Goal: Task Accomplishment & Management: Manage account settings

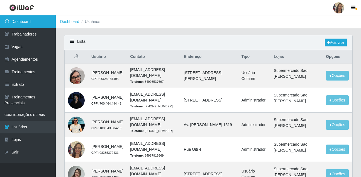
click at [32, 23] on link "Dashboard" at bounding box center [28, 21] width 56 height 13
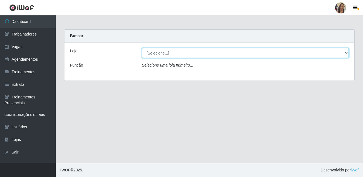
click at [163, 55] on select "[Selecione...] Supermercado Sao Francisco - Amarante" at bounding box center [245, 53] width 207 height 10
select select "383"
click at [142, 48] on select "[Selecione...] Supermercado Sao Francisco - Amarante" at bounding box center [245, 53] width 207 height 10
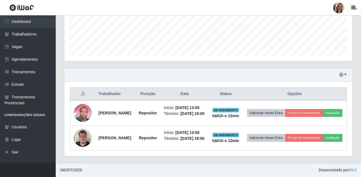
scroll to position [164, 0]
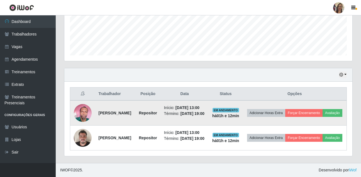
drag, startPoint x: 97, startPoint y: 95, endPoint x: 138, endPoint y: 104, distance: 41.8
click at [136, 104] on td "[PERSON_NAME]" at bounding box center [115, 112] width 40 height 25
copy strong "[PERSON_NAME]"
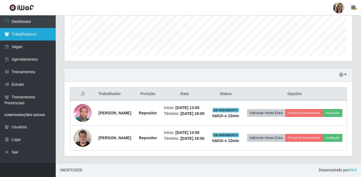
click at [29, 36] on link "Trabalhadores" at bounding box center [28, 34] width 56 height 13
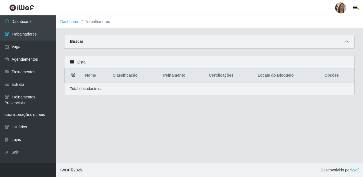
click at [348, 42] on icon at bounding box center [346, 42] width 4 height 4
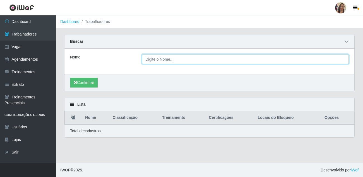
click at [173, 62] on input "Nome" at bounding box center [245, 59] width 207 height 10
paste input "[PERSON_NAME]"
type input "[PERSON_NAME]"
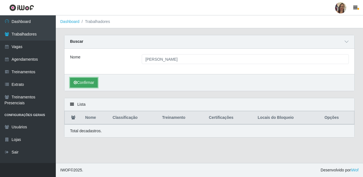
click at [83, 81] on button "Confirmar" at bounding box center [84, 83] width 28 height 10
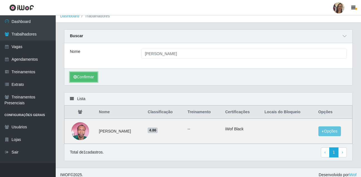
scroll to position [11, 0]
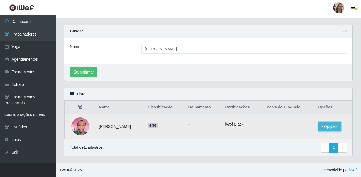
click at [339, 126] on button "Opções" at bounding box center [330, 126] width 23 height 10
click at [297, 131] on button "Bloquear - Loja" at bounding box center [295, 131] width 45 height 11
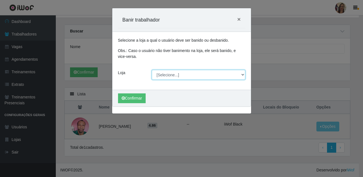
click at [182, 75] on select "[Selecione...] Supermercado Sao Francisco - Amarante" at bounding box center [198, 75] width 93 height 10
select select "383"
click at [152, 70] on select "[Selecione...] Supermercado Sao Francisco - Amarante" at bounding box center [198, 75] width 93 height 10
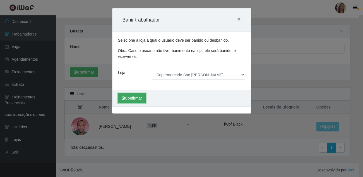
click at [130, 98] on button "Confirmar" at bounding box center [132, 98] width 28 height 10
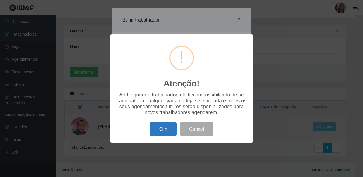
click at [173, 134] on button "Sim" at bounding box center [163, 128] width 27 height 13
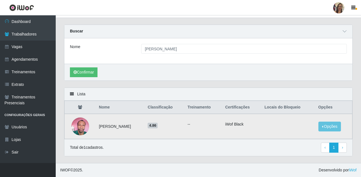
scroll to position [0, 0]
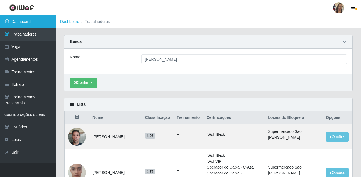
click at [22, 20] on link "Dashboard" at bounding box center [28, 21] width 56 height 13
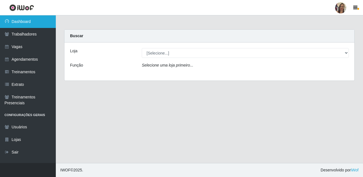
click at [21, 22] on link "Dashboard" at bounding box center [28, 21] width 56 height 13
click at [22, 21] on link "Dashboard" at bounding box center [28, 21] width 56 height 13
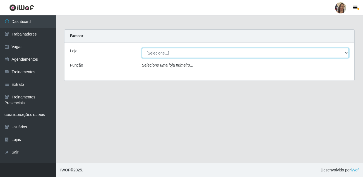
click at [174, 53] on select "[Selecione...] Supermercado Sao Francisco - Amarante" at bounding box center [245, 53] width 207 height 10
select select "383"
click at [142, 48] on select "[Selecione...] Supermercado Sao Francisco - Amarante" at bounding box center [245, 53] width 207 height 10
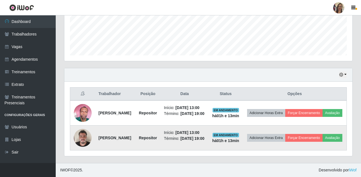
scroll to position [164, 0]
drag, startPoint x: 97, startPoint y: 129, endPoint x: 143, endPoint y: 136, distance: 46.5
click at [136, 136] on td "[PERSON_NAME]" at bounding box center [115, 137] width 40 height 25
copy strong "[PERSON_NAME]"
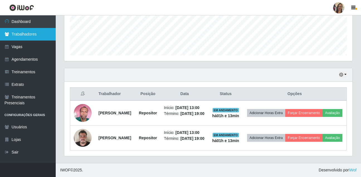
click at [31, 35] on link "Trabalhadores" at bounding box center [28, 34] width 56 height 13
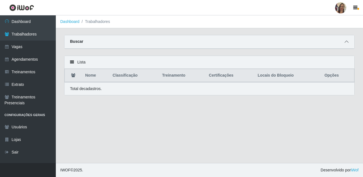
click at [344, 43] on icon at bounding box center [346, 42] width 4 height 4
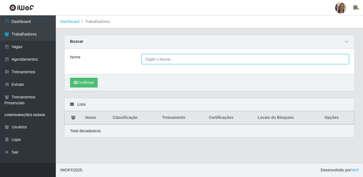
click at [165, 61] on input "Nome" at bounding box center [245, 59] width 207 height 10
paste input "[PERSON_NAME]"
type input "[PERSON_NAME]"
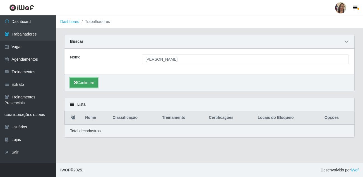
click at [76, 82] on icon "submit" at bounding box center [75, 82] width 3 height 4
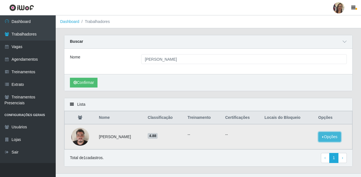
click at [335, 136] on button "Opções" at bounding box center [330, 137] width 23 height 10
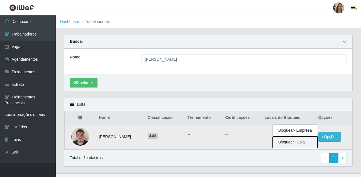
click at [296, 143] on button "Bloquear - Loja" at bounding box center [295, 141] width 45 height 11
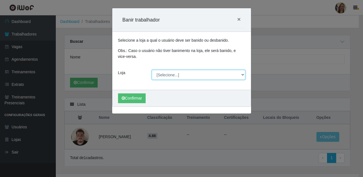
click at [194, 76] on select "[Selecione...] Supermercado Sao Francisco - Amarante" at bounding box center [198, 75] width 93 height 10
select select "383"
click at [152, 70] on select "[Selecione...] Supermercado Sao Francisco - Amarante" at bounding box center [198, 75] width 93 height 10
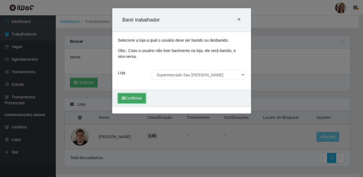
click at [124, 98] on icon "submit" at bounding box center [123, 98] width 3 height 4
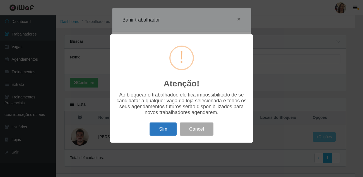
click at [169, 129] on button "Sim" at bounding box center [163, 128] width 27 height 13
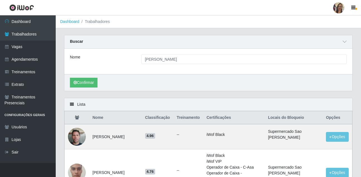
click at [80, 105] on div "Lista" at bounding box center [208, 104] width 288 height 13
